Goal: Task Accomplishment & Management: Manage account settings

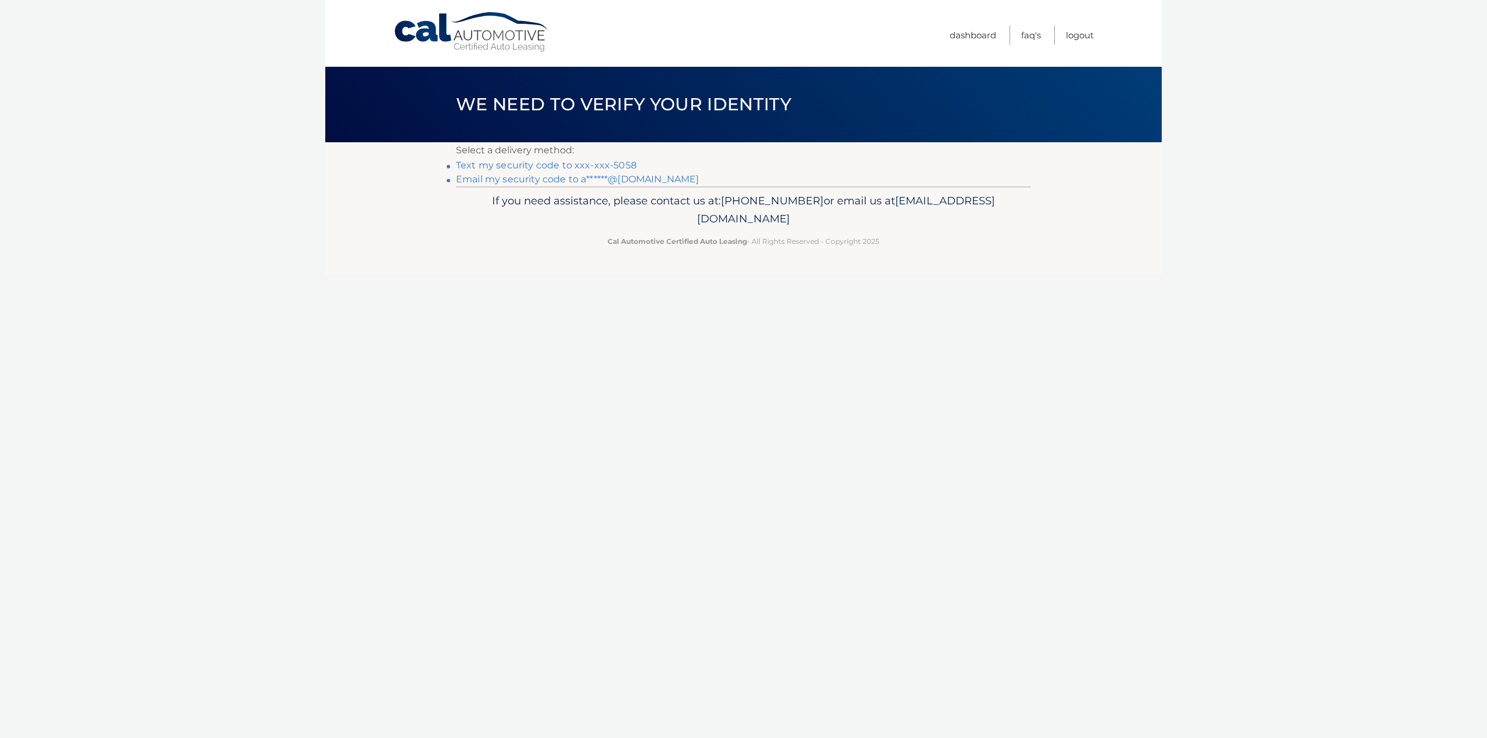
click at [615, 169] on link "Text my security code to xxx-xxx-5058" at bounding box center [546, 165] width 181 height 11
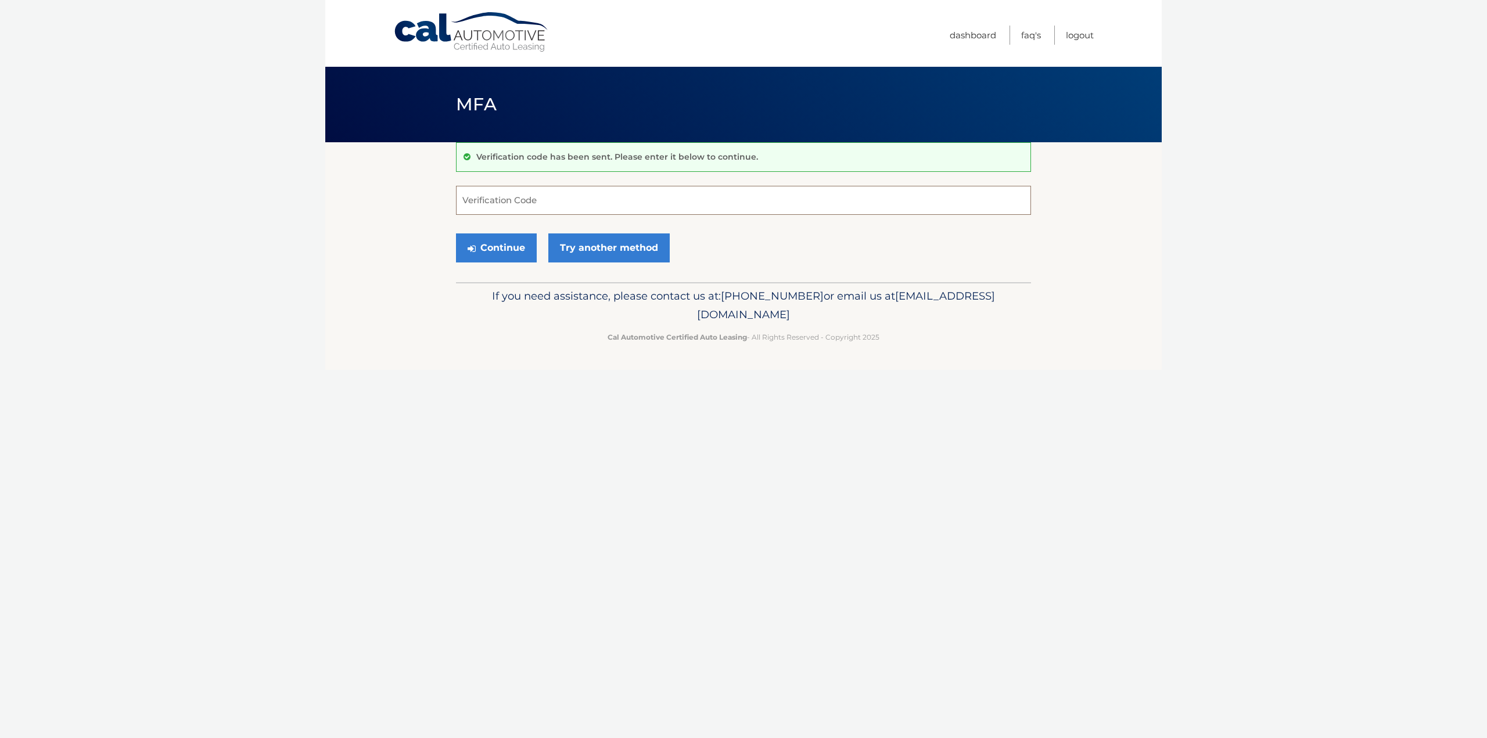
click at [528, 194] on input "Verification Code" at bounding box center [743, 200] width 575 height 29
type input "991062"
click at [485, 254] on button "Continue" at bounding box center [496, 247] width 81 height 29
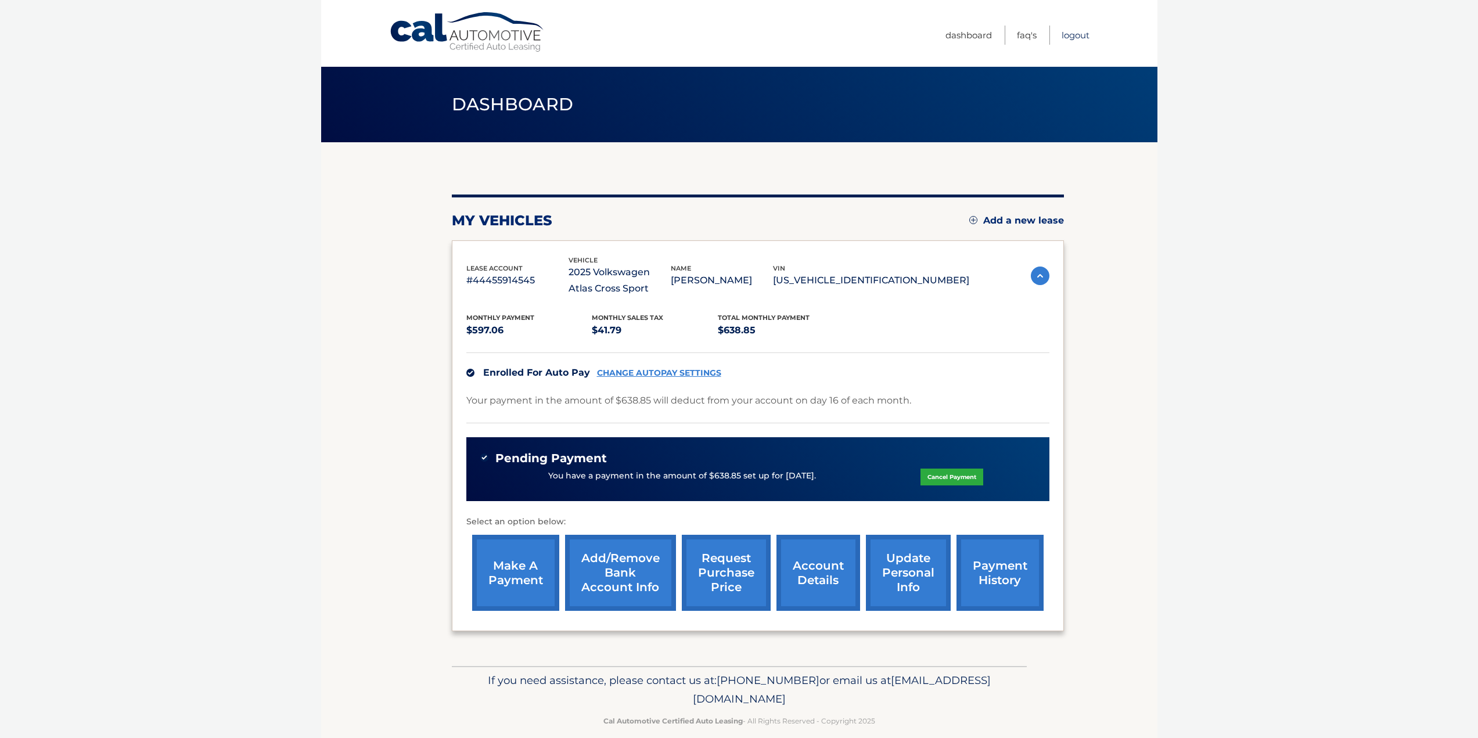
click at [1077, 40] on link "Logout" at bounding box center [1075, 35] width 28 height 19
